Goal: Task Accomplishment & Management: Manage account settings

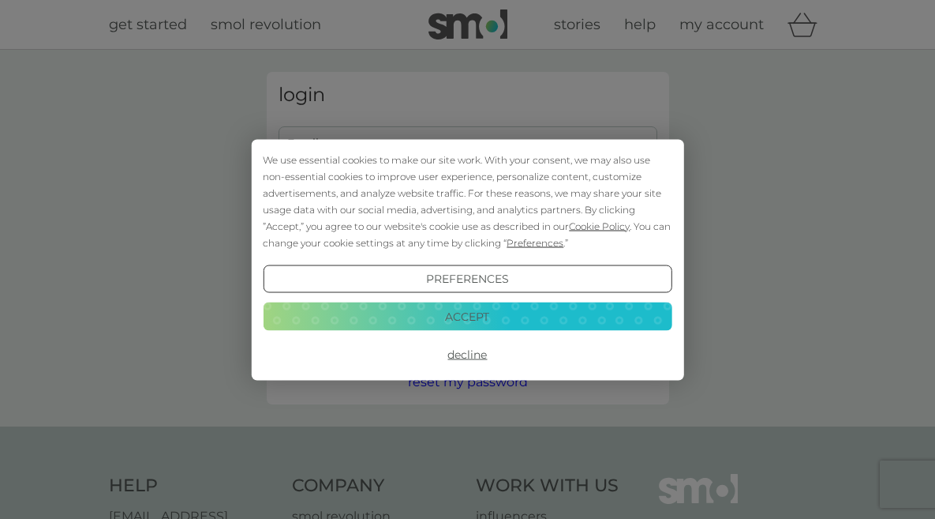
type input "[EMAIL_ADDRESS][DOMAIN_NAME]"
click at [417, 318] on button "Accept" at bounding box center [467, 316] width 409 height 28
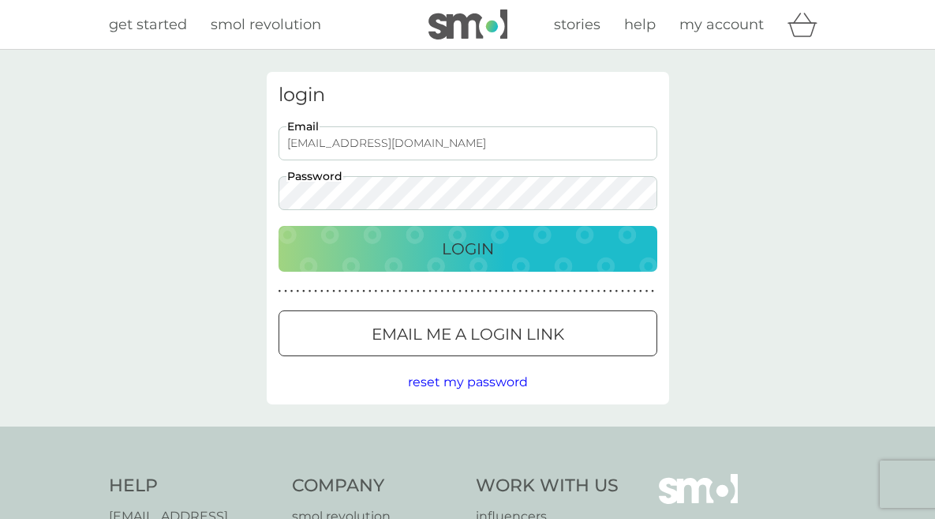
click at [397, 255] on div "Login" at bounding box center [467, 248] width 347 height 25
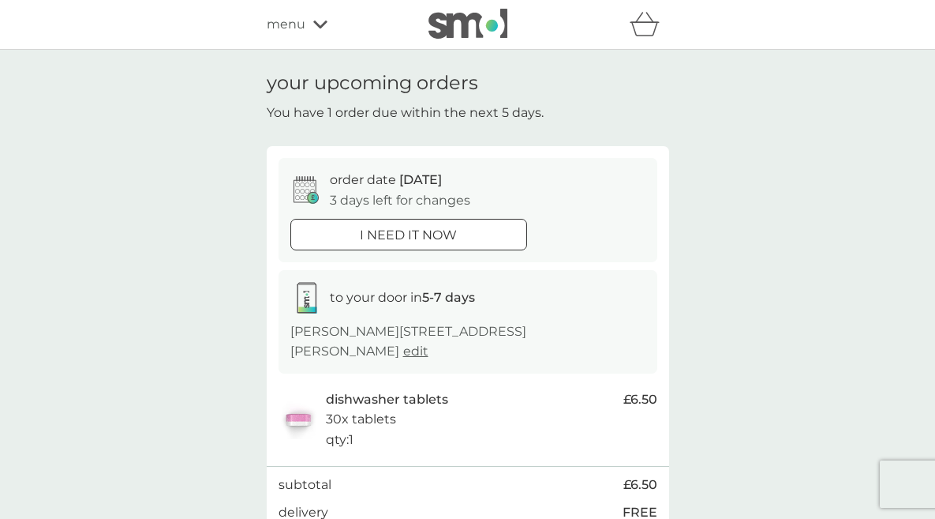
scroll to position [79, 0]
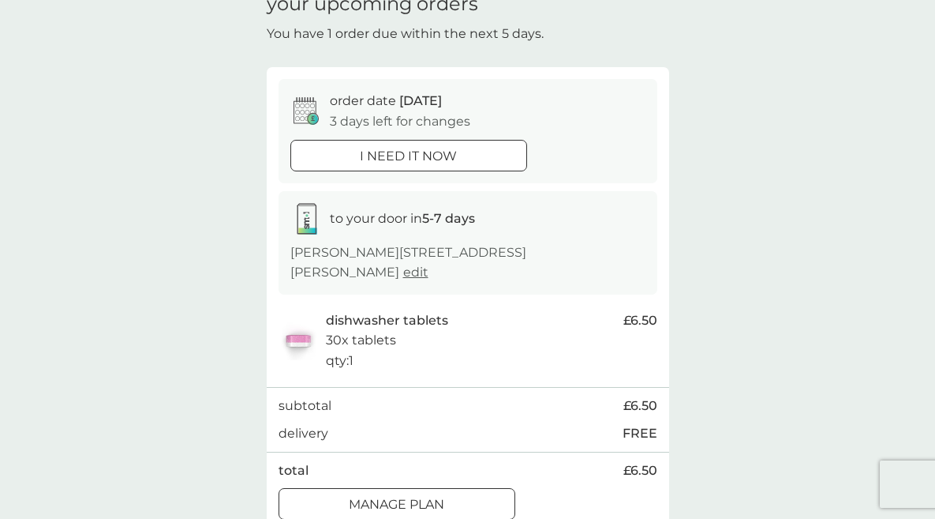
click at [421, 496] on div at bounding box center [397, 504] width 57 height 17
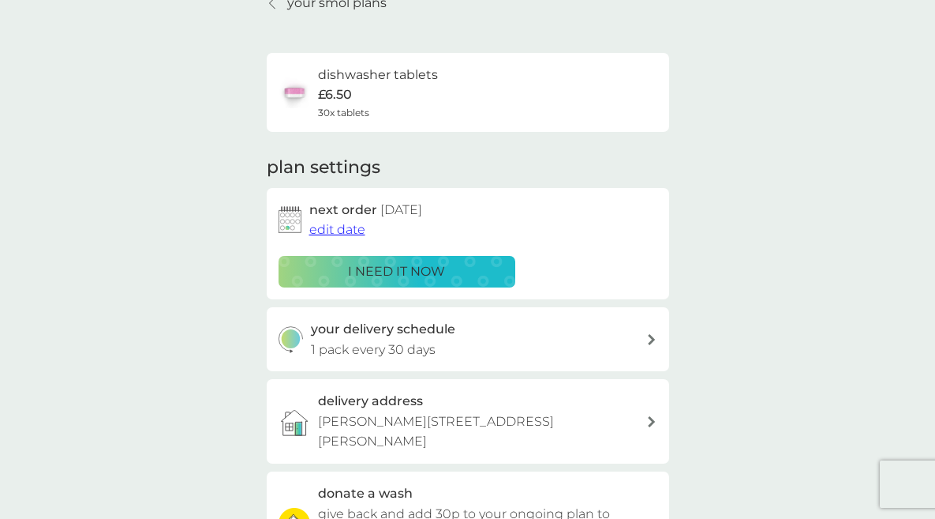
scroll to position [158, 0]
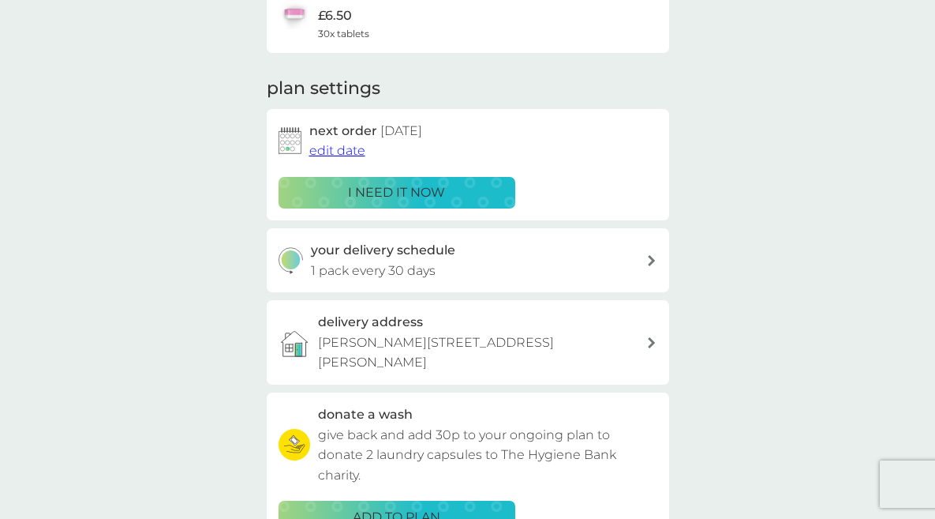
click at [386, 267] on p "1 pack every 30 days" at bounding box center [373, 270] width 125 height 21
select select "28"
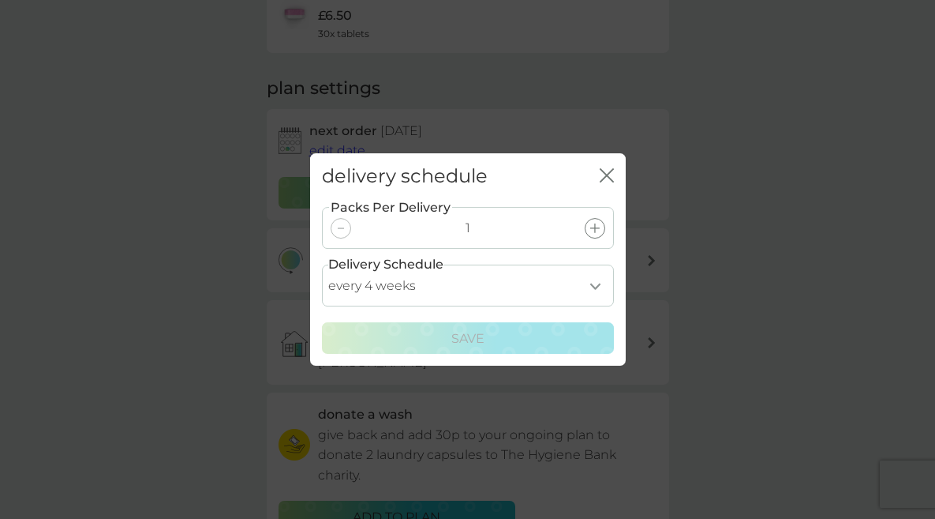
click at [490, 283] on select "every 1 week every 2 weeks every 3 weeks every 4 weeks every 5 weeks every 6 we…" at bounding box center [468, 285] width 292 height 42
click at [787, 260] on div "delivery schedule close Packs Per Delivery 1 Delivery Schedule every 1 week eve…" at bounding box center [467, 259] width 935 height 519
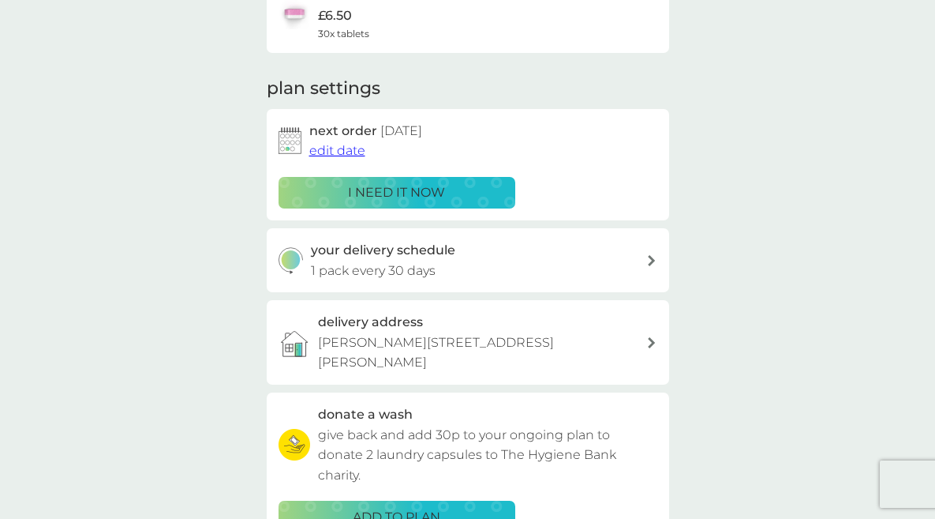
scroll to position [237, 0]
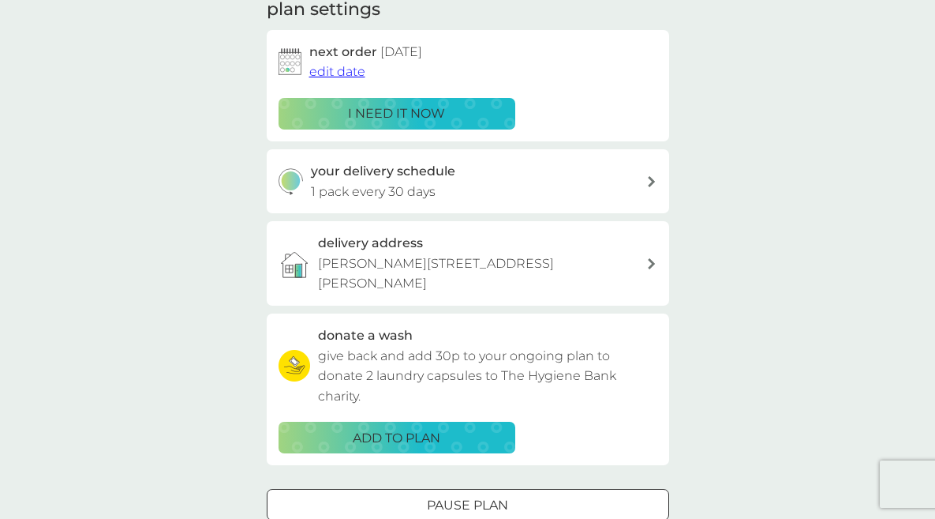
click at [334, 71] on span "edit date" at bounding box center [337, 71] width 56 height 15
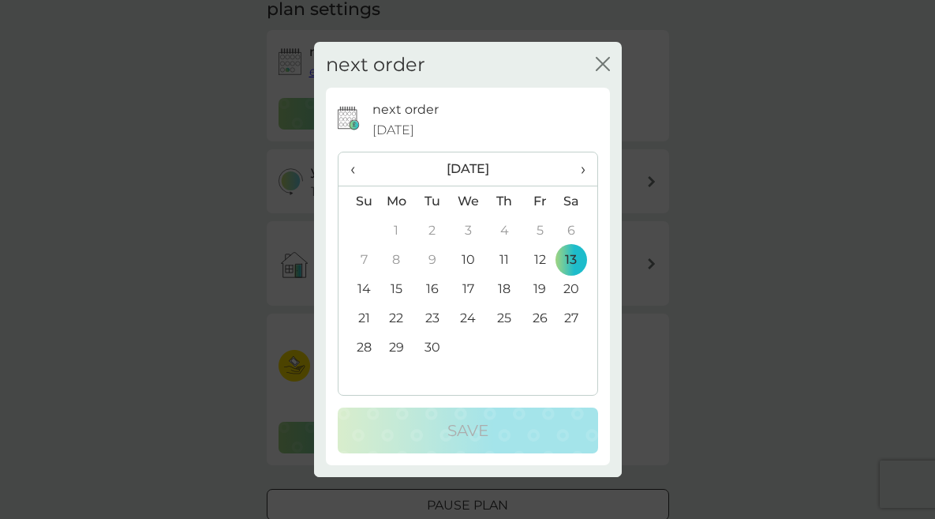
click at [365, 348] on td "28" at bounding box center [359, 346] width 40 height 29
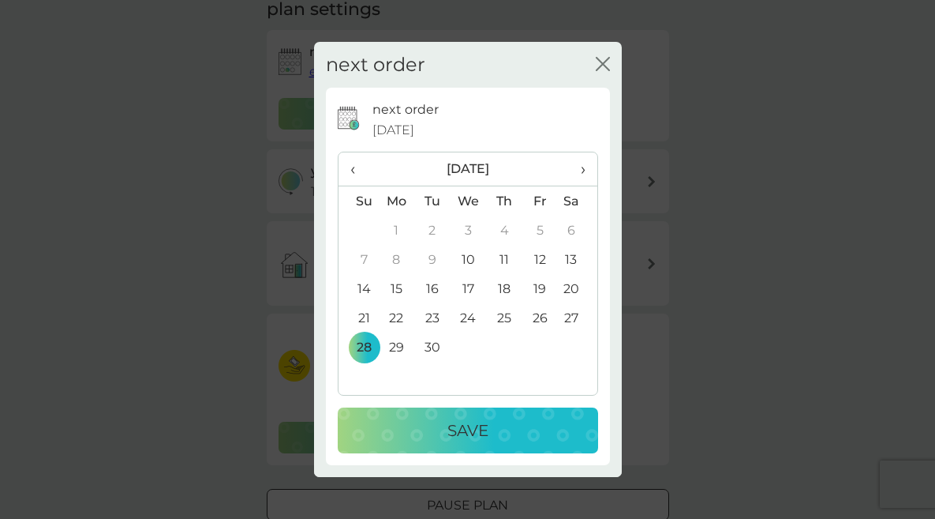
click at [455, 439] on p "Save" at bounding box center [468, 430] width 41 height 25
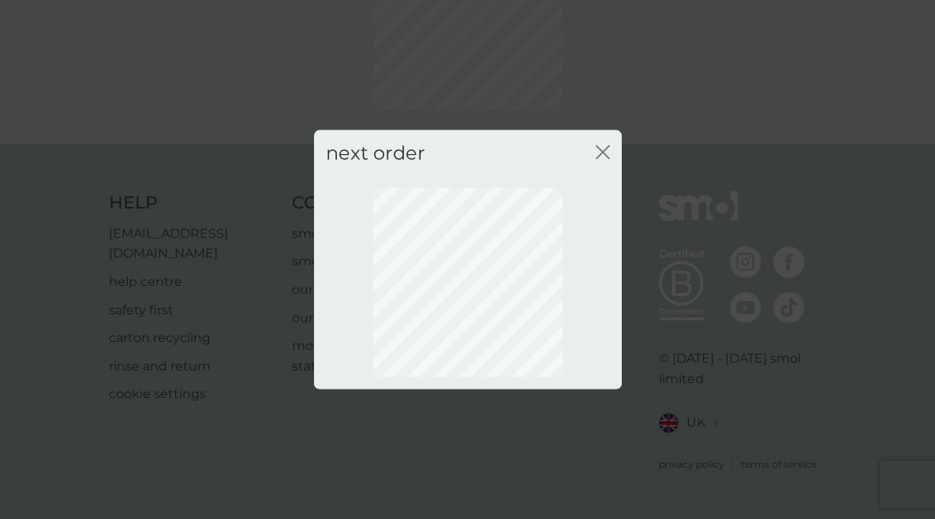
scroll to position [144, 0]
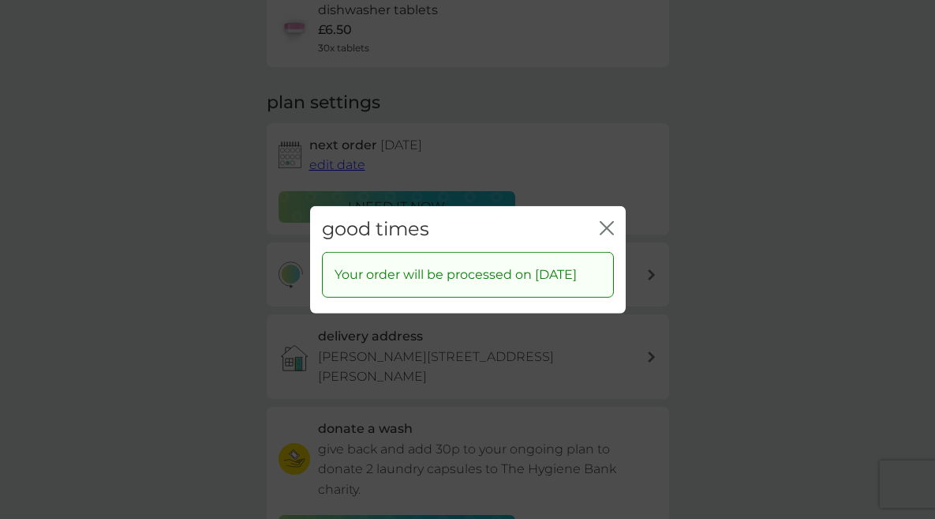
click at [707, 264] on div "good times close Your order will be processed on [DATE]" at bounding box center [467, 259] width 935 height 519
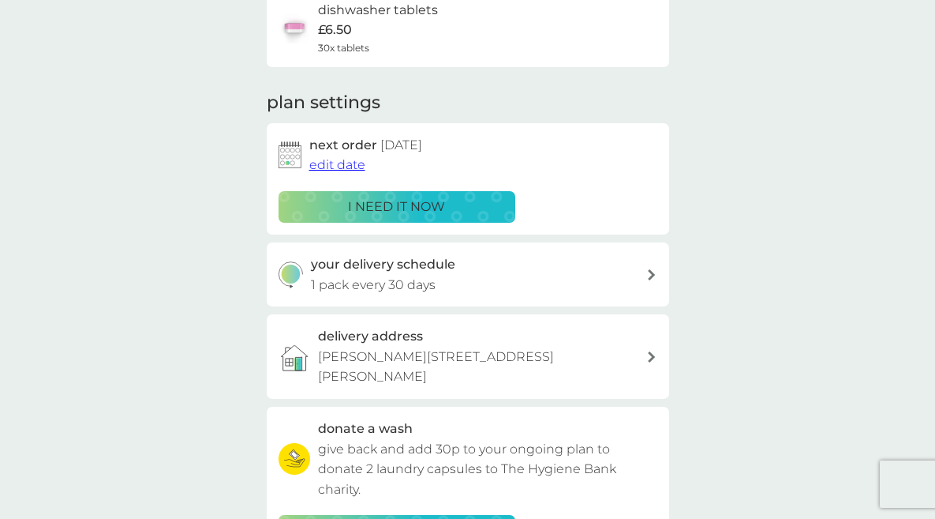
click at [335, 167] on span "edit date" at bounding box center [337, 164] width 56 height 15
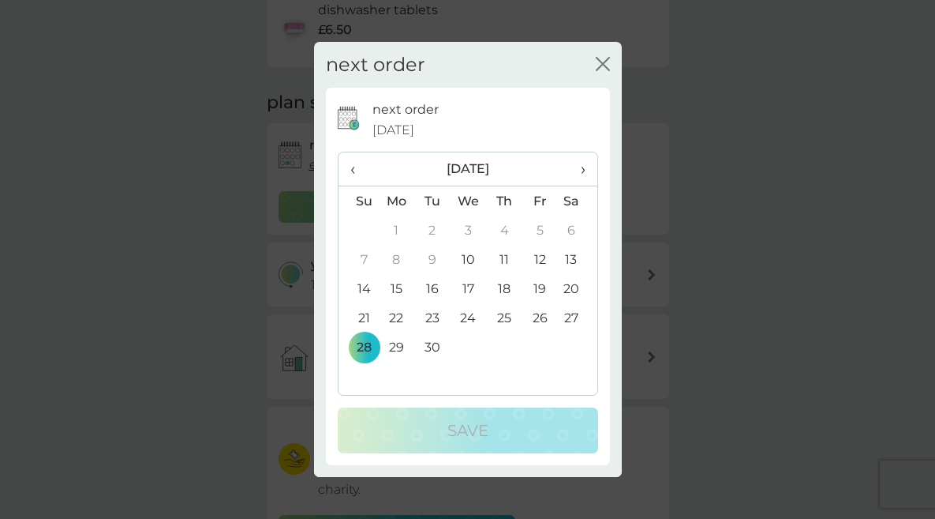
click at [608, 58] on icon "close" at bounding box center [606, 64] width 6 height 13
